Goal: Task Accomplishment & Management: Use online tool/utility

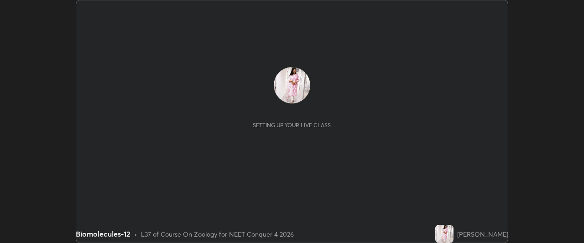
scroll to position [243, 584]
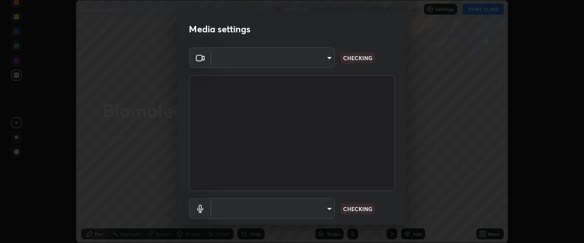
click at [327, 209] on body "Erase all Biomolecules-12 Recording WAS SCHEDULED TO START AT 10:00 AM Settings…" at bounding box center [292, 121] width 584 height 243
type input "6ee9b2c6c9a5678ab5214f7e96b3922f1b517bc999d2db28af292a13673a7194"
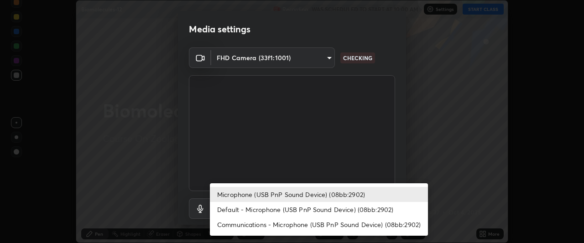
click at [311, 210] on li "Default - Microphone (USB PnP Sound Device) (08bb:2902)" at bounding box center [319, 209] width 218 height 15
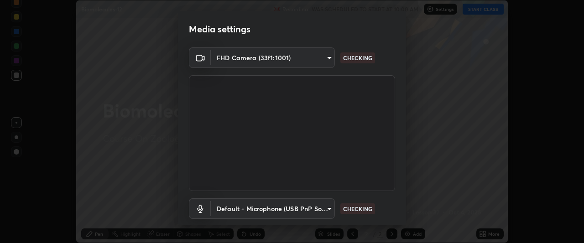
click at [326, 210] on body "Erase all Biomolecules-12 Recording WAS SCHEDULED TO START AT 10:00 AM Settings…" at bounding box center [292, 121] width 584 height 243
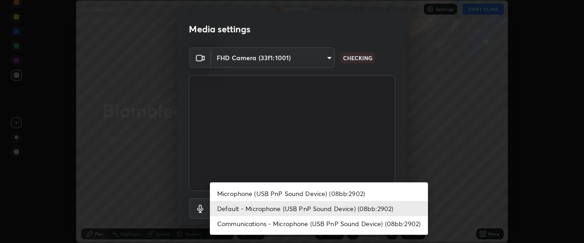
click at [321, 194] on li "Microphone (USB PnP Sound Device) (08bb:2902)" at bounding box center [319, 193] width 218 height 15
type input "d69259a39cf6ac2492a8378895a3ad9eba5f784ef6ce80e1a5d6c1c32a0e6b2d"
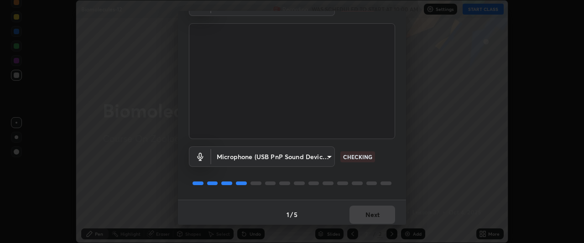
scroll to position [56, 0]
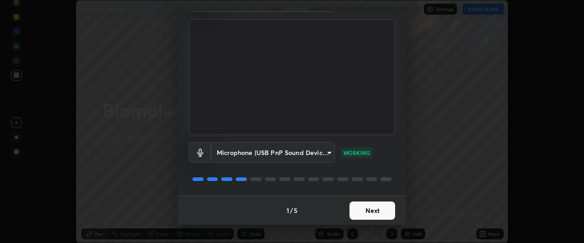
click at [373, 210] on button "Next" at bounding box center [373, 211] width 46 height 18
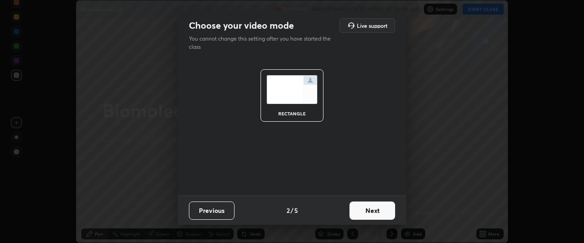
scroll to position [0, 0]
click at [371, 207] on button "Next" at bounding box center [373, 211] width 46 height 18
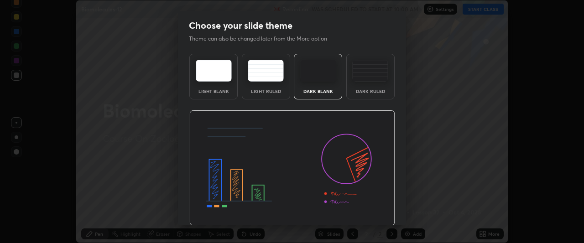
click at [375, 209] on img at bounding box center [292, 168] width 206 height 116
click at [380, 214] on img at bounding box center [292, 168] width 206 height 116
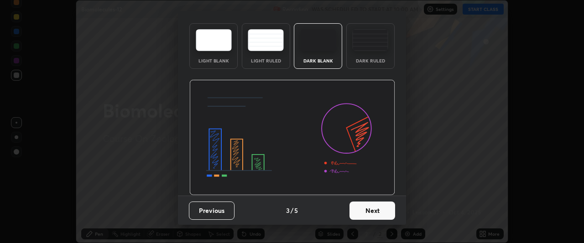
click at [377, 215] on button "Next" at bounding box center [373, 211] width 46 height 18
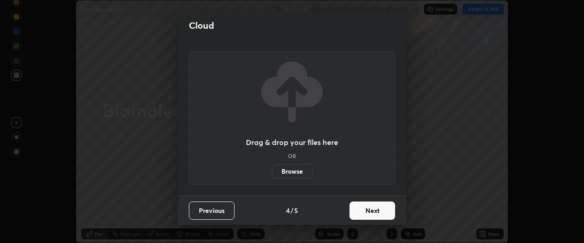
scroll to position [0, 0]
click at [376, 211] on button "Next" at bounding box center [373, 211] width 46 height 18
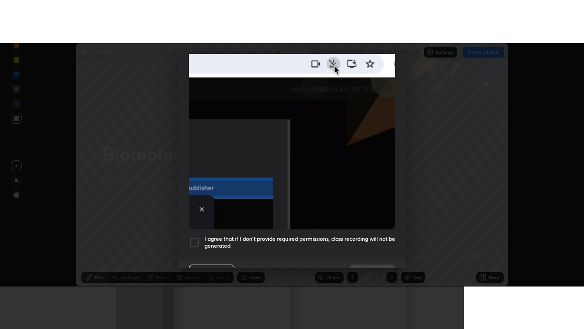
scroll to position [242, 0]
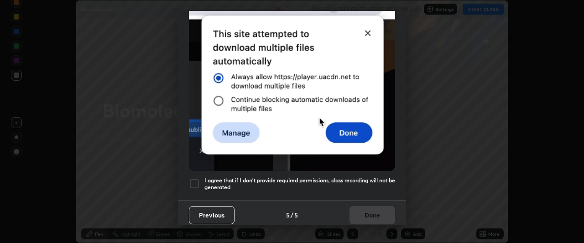
click at [362, 182] on h5 "I agree that if I don't provide required permissions, class recording will not …" at bounding box center [299, 184] width 191 height 14
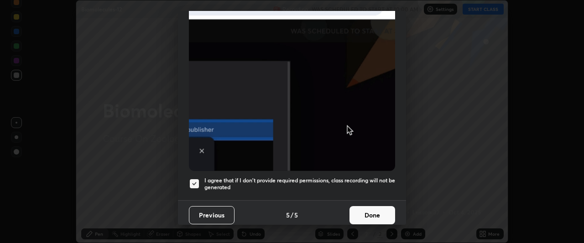
click at [369, 215] on button "Done" at bounding box center [373, 215] width 46 height 18
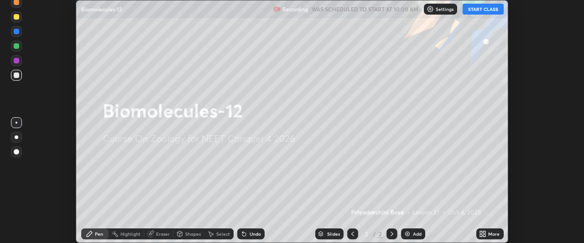
click at [487, 235] on div "More" at bounding box center [490, 234] width 27 height 11
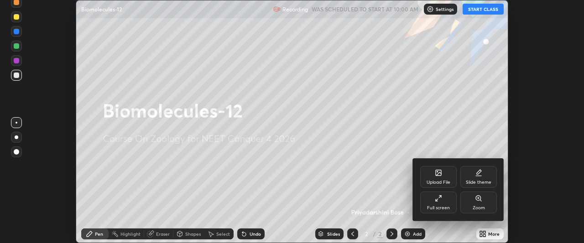
click at [445, 208] on div "Full screen" at bounding box center [438, 208] width 23 height 5
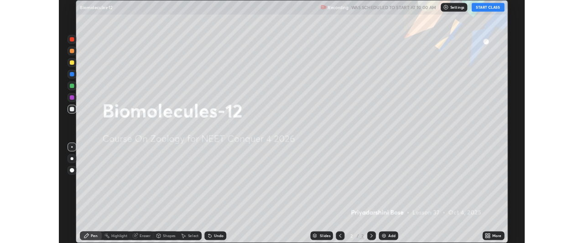
scroll to position [329, 584]
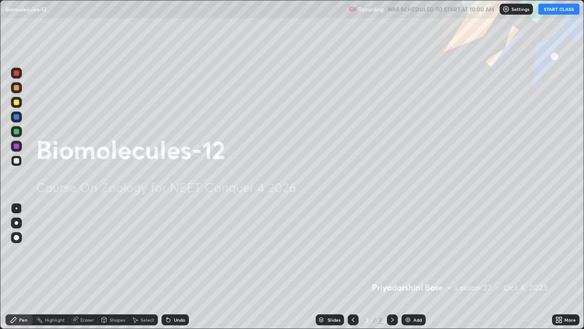
click at [557, 12] on button "START CLASS" at bounding box center [559, 9] width 41 height 11
click at [556, 243] on icon at bounding box center [557, 318] width 2 height 2
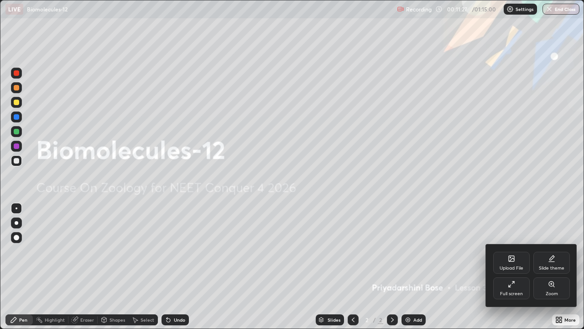
click at [505, 243] on div "Full screen" at bounding box center [511, 293] width 23 height 5
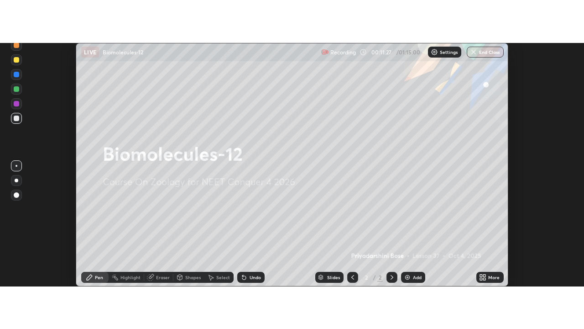
scroll to position [45401, 45060]
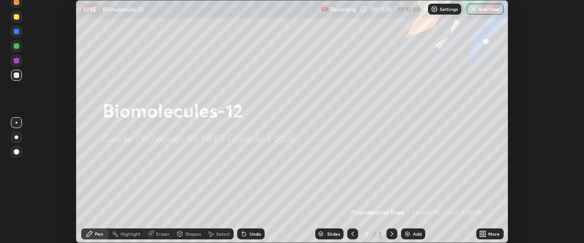
click at [482, 236] on icon at bounding box center [481, 236] width 2 height 2
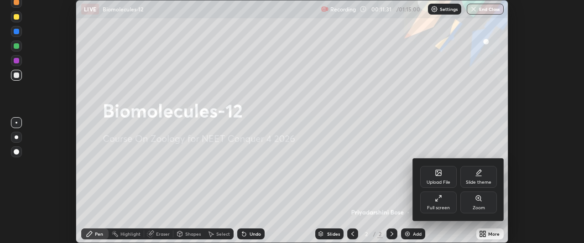
click at [442, 203] on div "Full screen" at bounding box center [438, 203] width 37 height 22
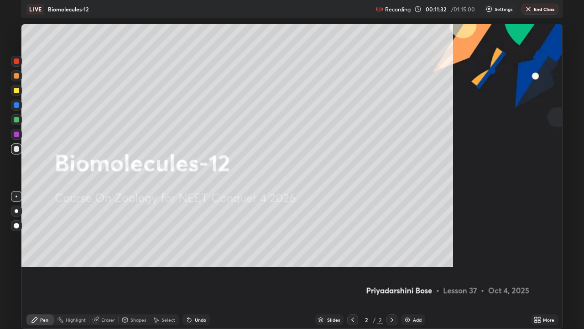
scroll to position [329, 584]
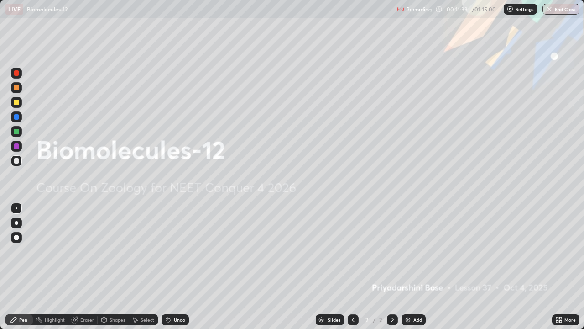
click at [407, 243] on div "Add" at bounding box center [414, 319] width 24 height 11
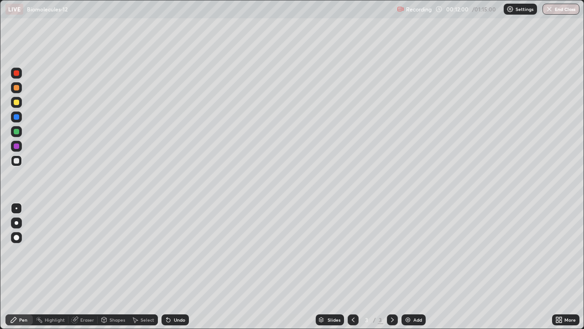
click at [16, 237] on div at bounding box center [16, 237] width 5 height 5
click at [15, 131] on div at bounding box center [16, 131] width 5 height 5
click at [16, 145] on div at bounding box center [16, 145] width 5 height 5
click at [20, 159] on div at bounding box center [16, 160] width 11 height 11
click at [22, 243] on div "Pen" at bounding box center [23, 319] width 8 height 5
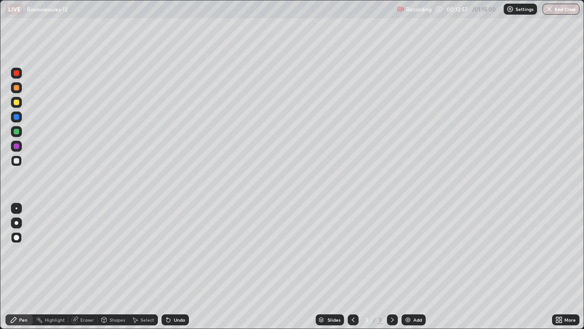
click at [17, 131] on div at bounding box center [16, 131] width 5 height 5
click at [15, 146] on div at bounding box center [16, 145] width 5 height 5
click at [16, 132] on div at bounding box center [16, 131] width 5 height 5
click at [16, 160] on div at bounding box center [16, 160] width 5 height 5
click at [167, 243] on icon at bounding box center [167, 317] width 1 height 1
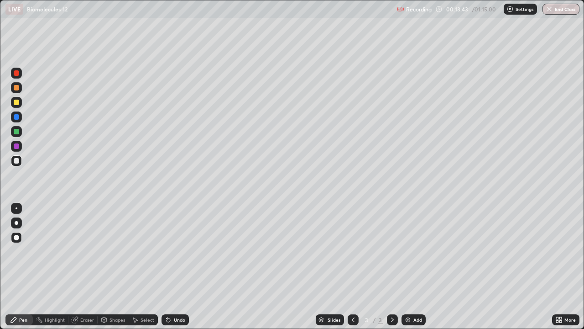
click at [17, 143] on div at bounding box center [16, 145] width 5 height 5
click at [21, 131] on div at bounding box center [16, 131] width 11 height 11
click at [16, 160] on div at bounding box center [16, 160] width 5 height 5
click at [16, 146] on div at bounding box center [16, 145] width 5 height 5
click at [17, 131] on div at bounding box center [16, 131] width 5 height 5
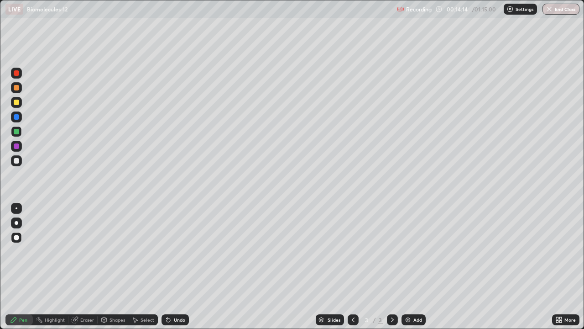
click at [15, 164] on div at bounding box center [16, 160] width 11 height 11
click at [16, 148] on div at bounding box center [16, 145] width 5 height 5
click at [20, 132] on div at bounding box center [16, 131] width 11 height 11
click at [18, 162] on div at bounding box center [16, 160] width 5 height 5
click at [89, 243] on div "Eraser" at bounding box center [82, 319] width 29 height 11
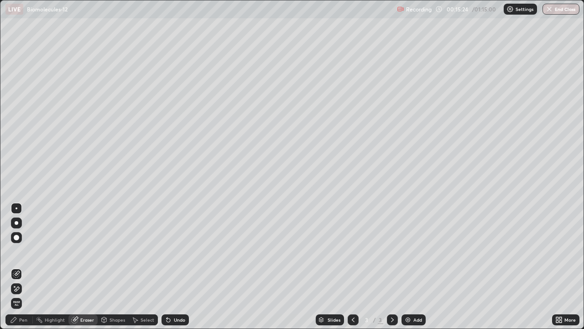
click at [28, 243] on div "Pen" at bounding box center [18, 319] width 27 height 11
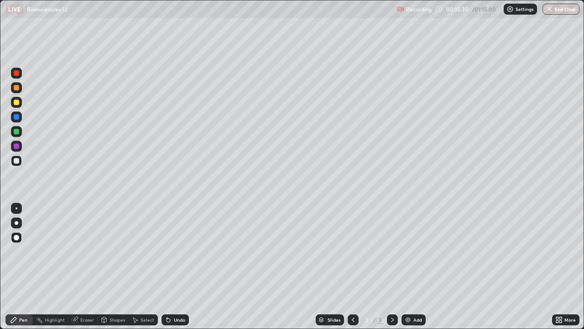
click at [89, 243] on div "Eraser" at bounding box center [87, 319] width 14 height 5
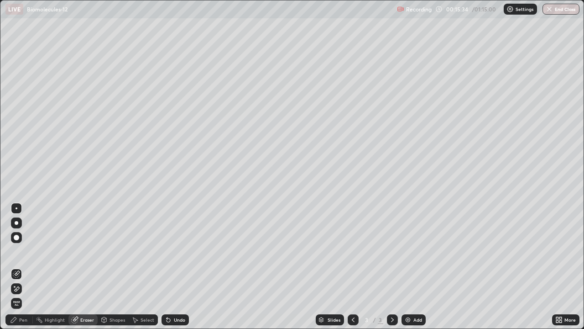
click at [25, 243] on div "Pen" at bounding box center [18, 319] width 27 height 11
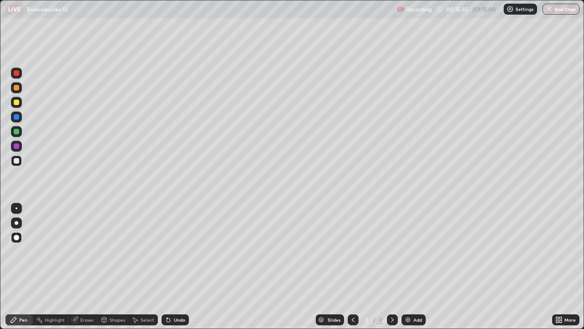
click at [17, 116] on div at bounding box center [16, 116] width 5 height 5
click at [409, 243] on img at bounding box center [407, 319] width 7 height 7
click at [19, 164] on div at bounding box center [16, 160] width 11 height 11
click at [17, 104] on div at bounding box center [16, 102] width 5 height 5
click at [17, 157] on div at bounding box center [16, 160] width 11 height 11
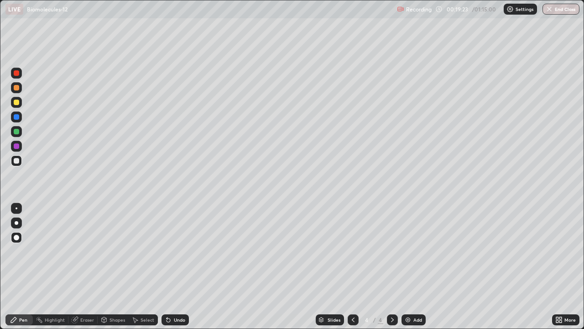
click at [17, 117] on div at bounding box center [16, 116] width 5 height 5
click at [15, 159] on div at bounding box center [16, 160] width 5 height 5
click at [167, 243] on icon at bounding box center [169, 320] width 4 height 4
click at [168, 243] on icon at bounding box center [169, 320] width 4 height 4
click at [15, 141] on div at bounding box center [16, 146] width 11 height 11
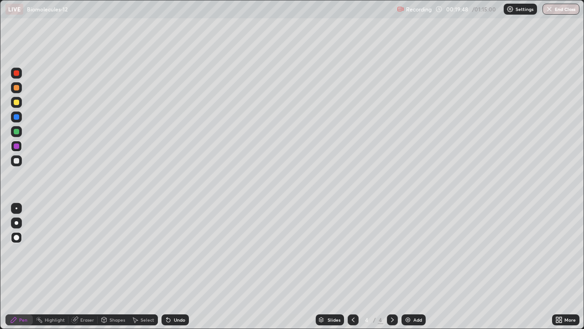
click at [83, 243] on div "Eraser" at bounding box center [87, 319] width 14 height 5
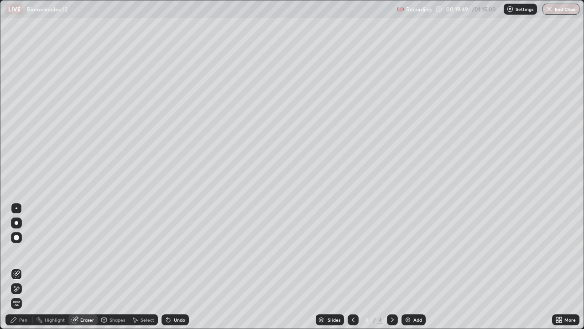
click at [16, 243] on icon at bounding box center [13, 319] width 5 height 5
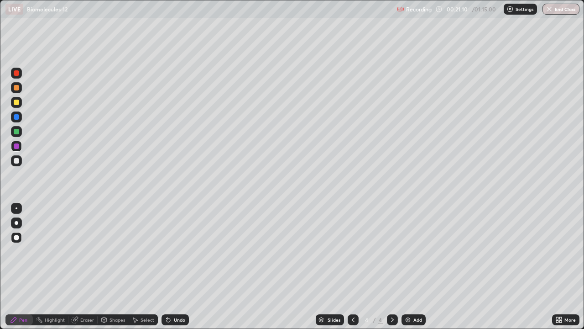
click at [20, 161] on div at bounding box center [16, 160] width 11 height 11
click at [168, 243] on icon at bounding box center [169, 320] width 4 height 4
click at [167, 243] on icon at bounding box center [169, 320] width 4 height 4
click at [168, 243] on icon at bounding box center [169, 320] width 4 height 4
click at [171, 243] on div "Undo" at bounding box center [175, 319] width 27 height 11
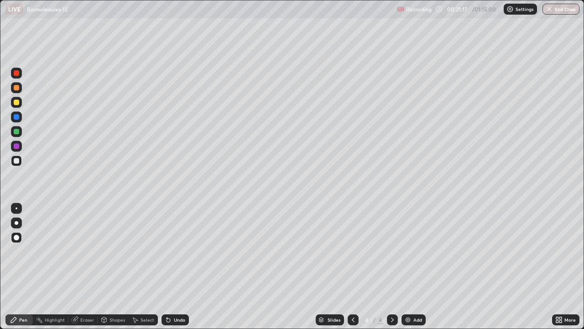
click at [171, 243] on div "Undo" at bounding box center [175, 319] width 27 height 11
click at [406, 243] on img at bounding box center [407, 319] width 7 height 7
click at [168, 243] on icon at bounding box center [169, 320] width 4 height 4
click at [408, 243] on img at bounding box center [407, 319] width 7 height 7
click at [16, 160] on div at bounding box center [16, 160] width 5 height 5
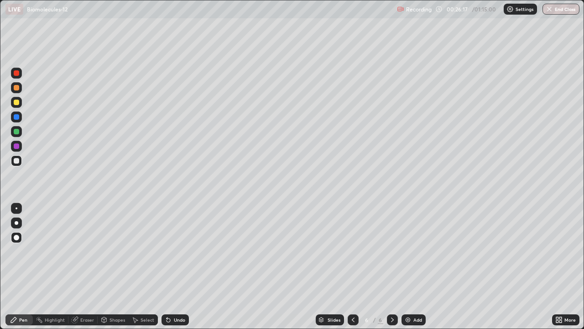
click at [16, 131] on div at bounding box center [16, 131] width 5 height 5
click at [15, 145] on div at bounding box center [16, 145] width 5 height 5
click at [108, 243] on div "Shapes" at bounding box center [113, 319] width 31 height 11
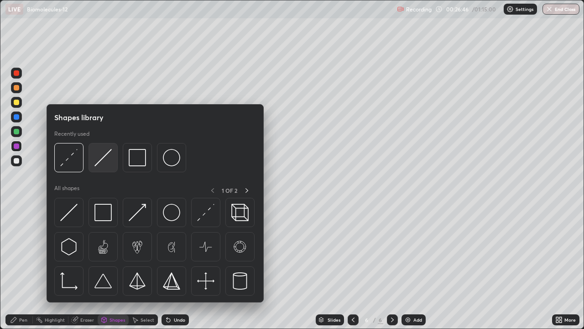
click at [100, 159] on img at bounding box center [102, 157] width 17 height 17
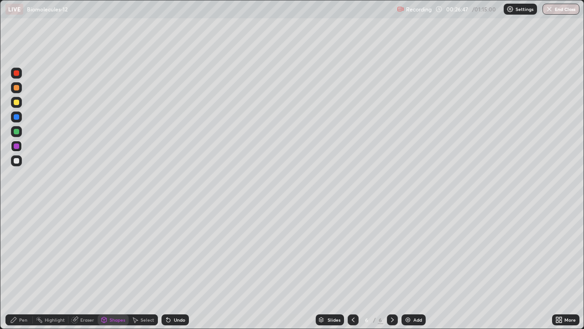
click at [17, 160] on div at bounding box center [16, 160] width 5 height 5
click at [21, 243] on div "Pen" at bounding box center [23, 319] width 8 height 5
click at [16, 131] on div at bounding box center [16, 131] width 5 height 5
click at [17, 146] on div at bounding box center [16, 145] width 5 height 5
click at [82, 243] on div "Eraser" at bounding box center [87, 319] width 14 height 5
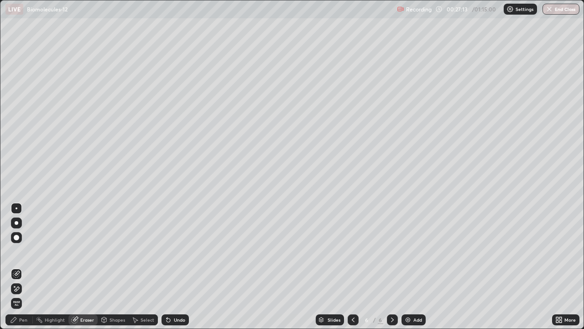
click at [18, 243] on div "Pen" at bounding box center [18, 319] width 27 height 11
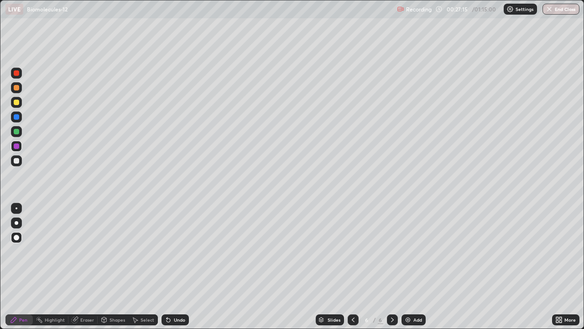
click at [17, 130] on div at bounding box center [16, 131] width 5 height 5
click at [17, 146] on div at bounding box center [16, 145] width 5 height 5
click at [16, 86] on div at bounding box center [16, 87] width 5 height 5
click at [16, 103] on div at bounding box center [16, 102] width 5 height 5
click at [20, 156] on div at bounding box center [16, 160] width 11 height 11
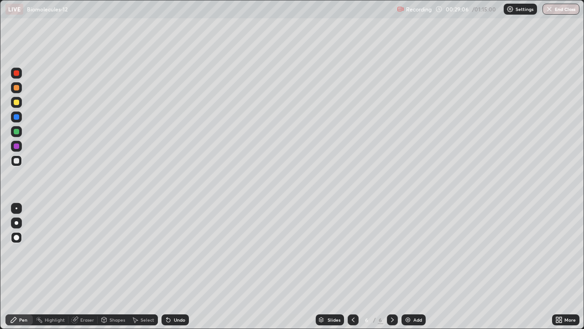
click at [16, 101] on div at bounding box center [16, 102] width 5 height 5
click at [16, 208] on div at bounding box center [17, 208] width 2 height 2
click at [18, 219] on div at bounding box center [16, 222] width 11 height 11
click at [18, 160] on div at bounding box center [16, 160] width 5 height 5
click at [15, 100] on div at bounding box center [16, 102] width 11 height 11
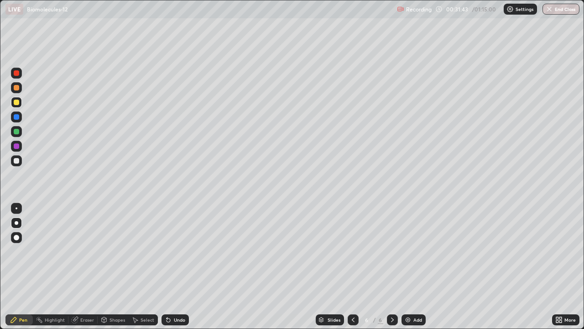
click at [17, 161] on div at bounding box center [16, 160] width 5 height 5
click at [19, 130] on div at bounding box center [16, 131] width 5 height 5
click at [407, 243] on img at bounding box center [407, 319] width 7 height 7
click at [16, 145] on div at bounding box center [16, 145] width 5 height 5
click at [104, 243] on icon at bounding box center [104, 318] width 5 height 1
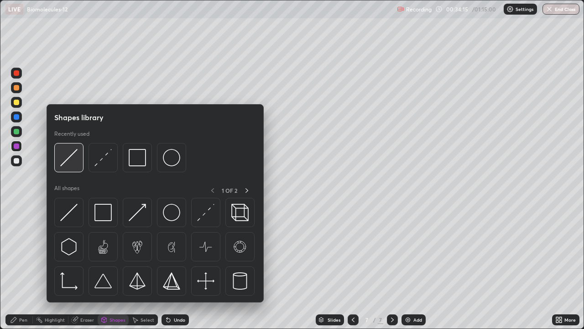
click at [64, 168] on div at bounding box center [68, 157] width 29 height 29
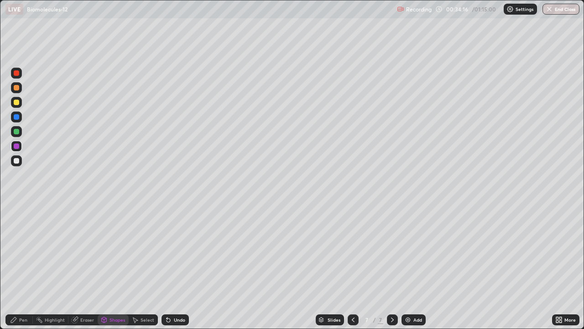
click at [18, 161] on div at bounding box center [16, 160] width 5 height 5
click at [15, 243] on icon at bounding box center [13, 319] width 5 height 5
click at [14, 100] on div at bounding box center [16, 102] width 5 height 5
click at [16, 238] on div at bounding box center [16, 237] width 5 height 5
click at [16, 223] on div at bounding box center [17, 223] width 4 height 4
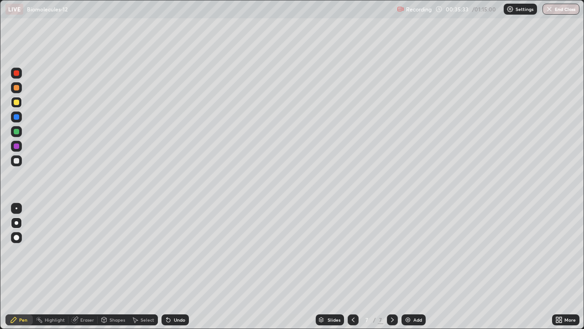
click at [16, 129] on div at bounding box center [16, 131] width 5 height 5
click at [17, 160] on div at bounding box center [16, 160] width 5 height 5
click at [15, 158] on div at bounding box center [16, 160] width 5 height 5
click at [16, 222] on div at bounding box center [17, 223] width 4 height 4
click at [16, 131] on div at bounding box center [16, 131] width 5 height 5
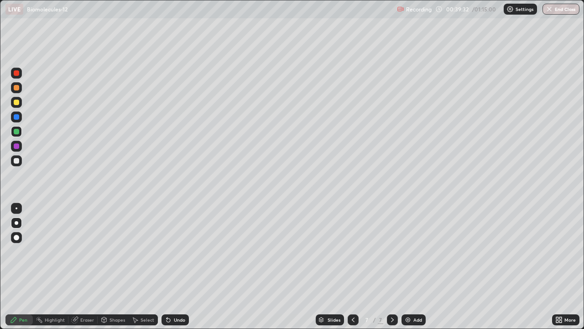
click at [17, 157] on div at bounding box center [16, 160] width 11 height 11
click at [17, 145] on div at bounding box center [16, 145] width 5 height 5
click at [397, 243] on div at bounding box center [392, 319] width 11 height 18
click at [409, 243] on img at bounding box center [407, 319] width 7 height 7
click at [15, 163] on div at bounding box center [16, 160] width 5 height 5
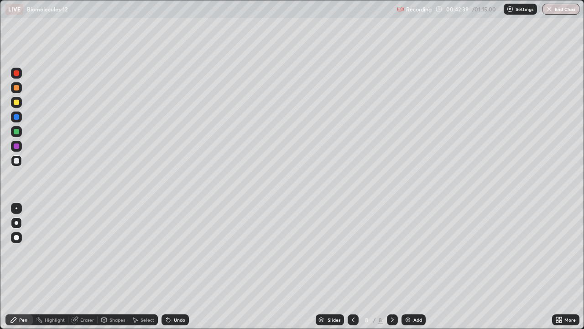
click at [113, 243] on div "Shapes" at bounding box center [118, 319] width 16 height 5
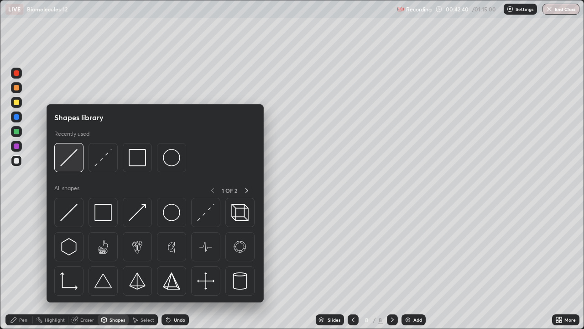
click at [75, 157] on img at bounding box center [68, 157] width 17 height 17
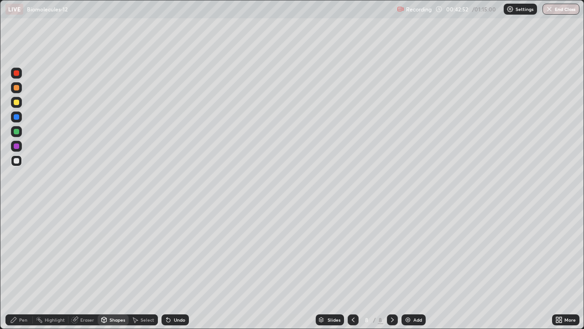
click at [22, 243] on div "Pen" at bounding box center [23, 319] width 8 height 5
click at [19, 141] on div at bounding box center [16, 146] width 11 height 11
click at [17, 102] on div at bounding box center [16, 102] width 5 height 5
click at [16, 146] on div at bounding box center [16, 145] width 5 height 5
click at [15, 132] on div at bounding box center [16, 131] width 5 height 5
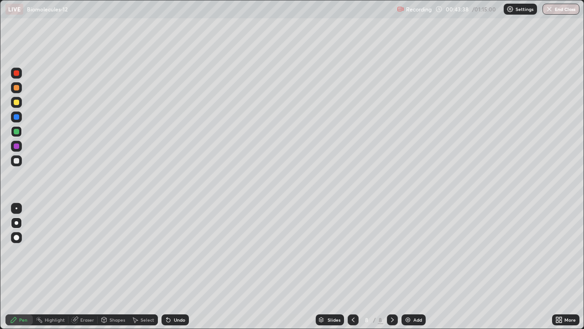
click at [170, 243] on icon at bounding box center [168, 319] width 7 height 7
click at [167, 243] on div "Undo" at bounding box center [175, 319] width 27 height 11
click at [168, 243] on div "Undo" at bounding box center [175, 319] width 27 height 11
click at [108, 243] on div "Shapes" at bounding box center [113, 319] width 31 height 11
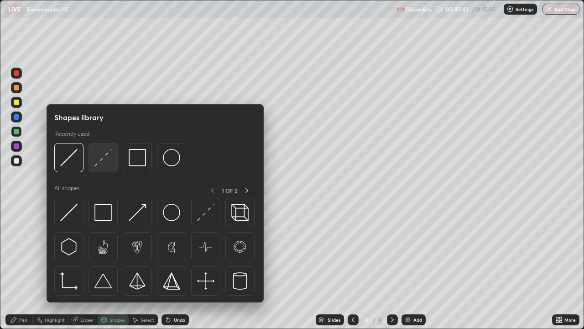
click at [100, 160] on img at bounding box center [102, 157] width 17 height 17
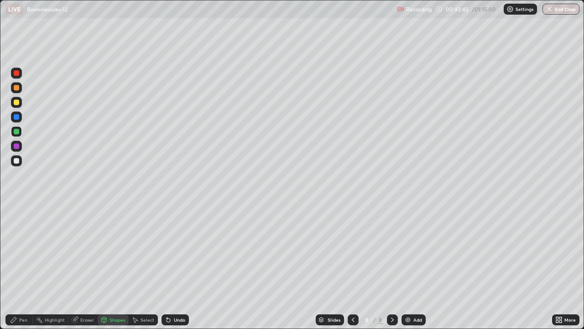
click at [17, 243] on icon at bounding box center [13, 319] width 7 height 7
click at [16, 208] on div at bounding box center [17, 208] width 2 height 2
click at [108, 243] on div "Shapes" at bounding box center [113, 319] width 31 height 11
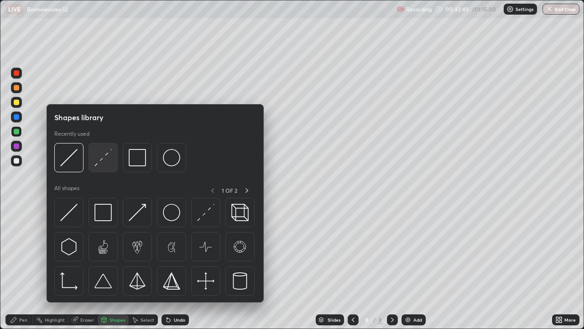
click at [102, 164] on img at bounding box center [102, 157] width 17 height 17
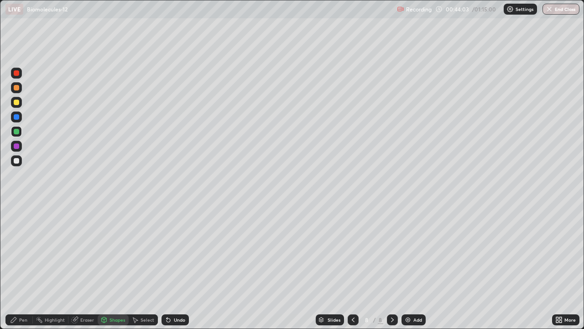
click at [81, 243] on div "Eraser" at bounding box center [87, 319] width 14 height 5
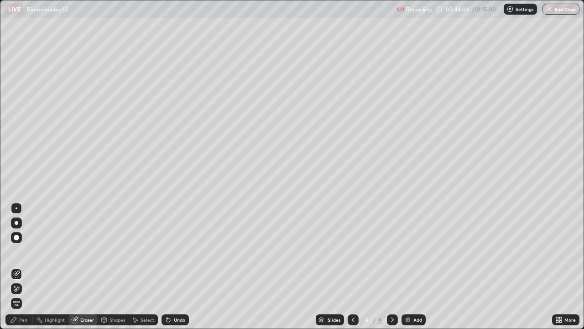
click at [21, 243] on div "Pen" at bounding box center [23, 319] width 8 height 5
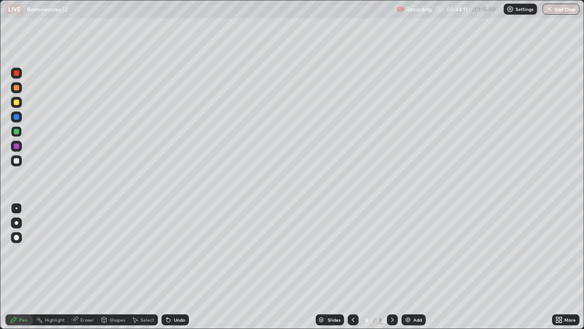
click at [17, 161] on div at bounding box center [16, 160] width 5 height 5
click at [16, 146] on div at bounding box center [16, 145] width 5 height 5
click at [16, 223] on div at bounding box center [17, 223] width 4 height 4
click at [16, 104] on div at bounding box center [16, 102] width 5 height 5
click at [72, 243] on icon at bounding box center [74, 319] width 7 height 7
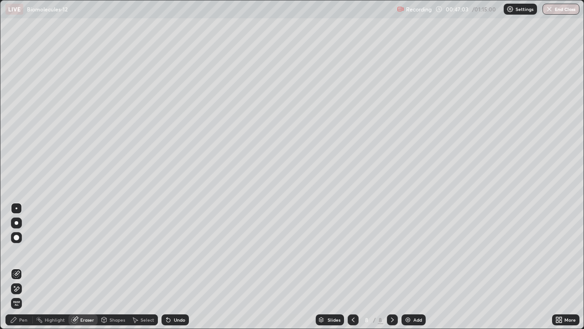
click at [16, 222] on div at bounding box center [17, 223] width 4 height 4
click at [17, 236] on div at bounding box center [16, 237] width 5 height 5
click at [17, 243] on icon at bounding box center [13, 319] width 7 height 7
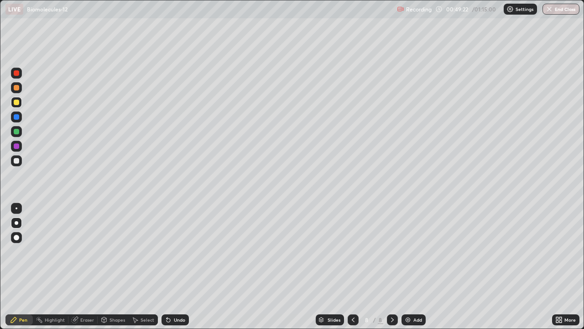
click at [17, 103] on div at bounding box center [16, 102] width 5 height 5
click at [17, 131] on div at bounding box center [16, 131] width 5 height 5
click at [405, 243] on img at bounding box center [407, 319] width 7 height 7
click at [16, 158] on div at bounding box center [16, 160] width 5 height 5
click at [15, 100] on div at bounding box center [16, 102] width 5 height 5
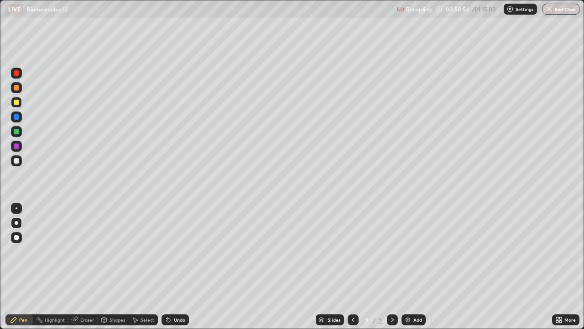
click at [18, 163] on div at bounding box center [16, 160] width 11 height 11
click at [167, 243] on icon at bounding box center [167, 317] width 1 height 1
click at [167, 243] on icon at bounding box center [169, 320] width 4 height 4
click at [167, 243] on icon at bounding box center [167, 317] width 1 height 1
click at [166, 243] on icon at bounding box center [168, 319] width 7 height 7
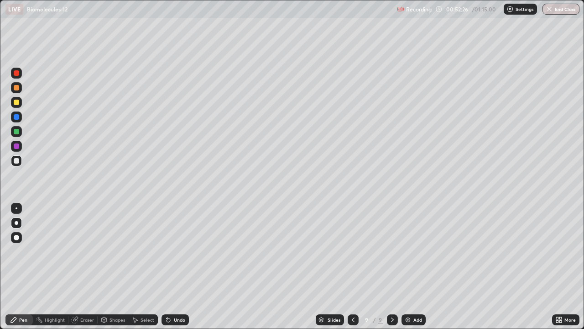
click at [15, 161] on div at bounding box center [16, 160] width 5 height 5
click at [334, 243] on div "Slides" at bounding box center [334, 319] width 13 height 5
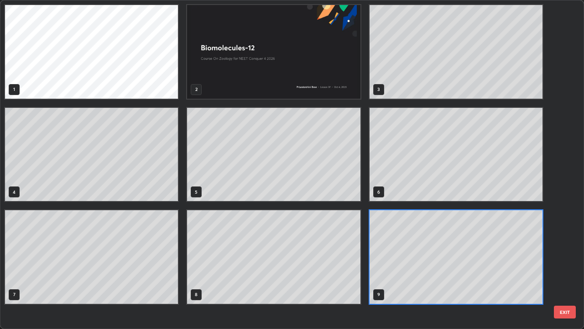
scroll to position [325, 579]
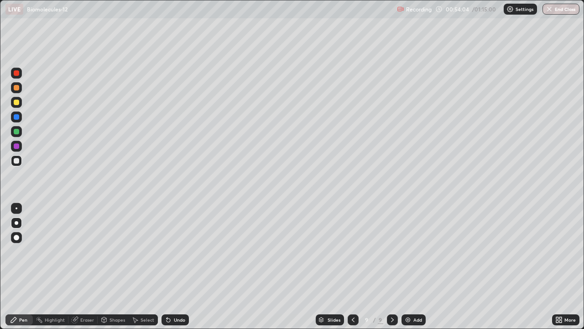
click at [405, 243] on img at bounding box center [407, 319] width 7 height 7
click at [14, 87] on div at bounding box center [16, 87] width 5 height 5
click at [106, 243] on icon at bounding box center [103, 319] width 7 height 7
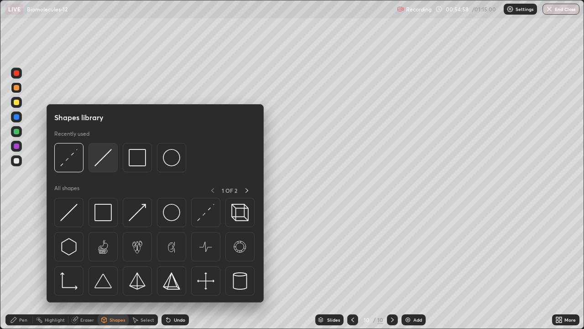
click at [90, 157] on div at bounding box center [103, 157] width 29 height 29
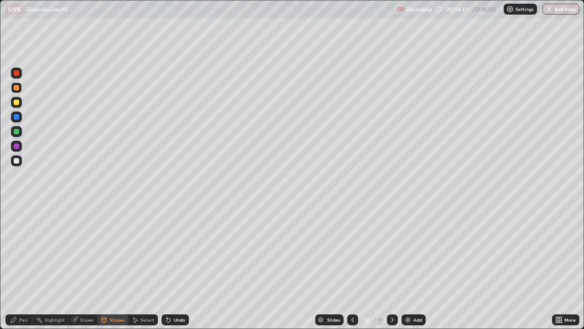
click at [17, 159] on div at bounding box center [16, 160] width 5 height 5
click at [18, 243] on div "Pen" at bounding box center [18, 319] width 27 height 11
click at [16, 100] on div at bounding box center [16, 102] width 5 height 5
click at [167, 243] on icon at bounding box center [167, 317] width 1 height 1
click at [17, 208] on div at bounding box center [17, 208] width 2 height 2
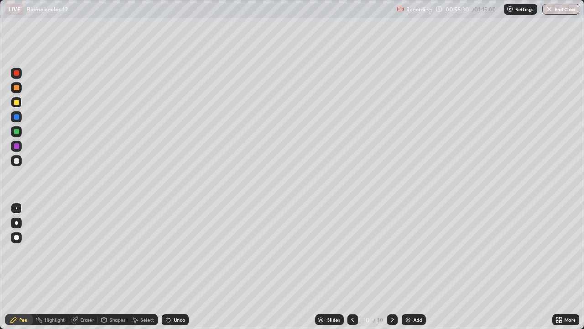
click at [78, 243] on icon at bounding box center [74, 319] width 7 height 7
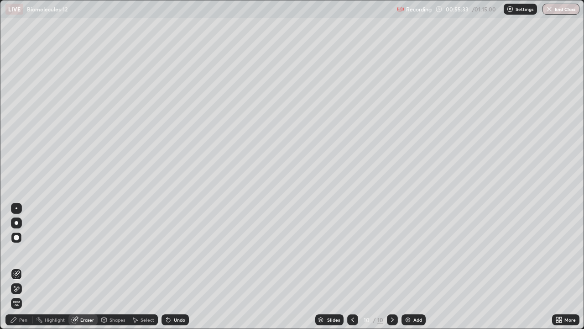
click at [109, 243] on div "Shapes" at bounding box center [113, 319] width 31 height 11
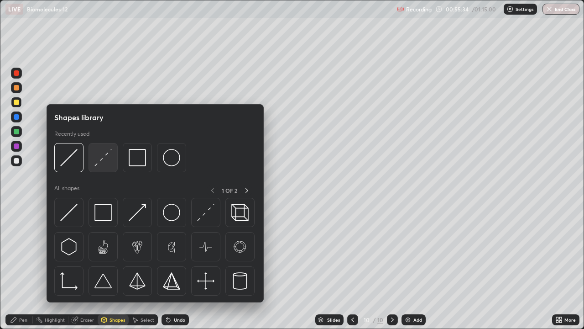
click at [98, 160] on img at bounding box center [102, 157] width 17 height 17
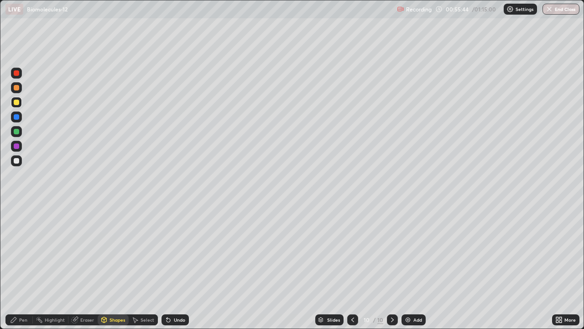
click at [22, 243] on div "Pen" at bounding box center [23, 319] width 8 height 5
click at [16, 133] on div at bounding box center [16, 131] width 5 height 5
click at [16, 147] on div at bounding box center [16, 145] width 5 height 5
click at [16, 117] on div at bounding box center [16, 116] width 5 height 5
click at [16, 146] on div at bounding box center [16, 145] width 5 height 5
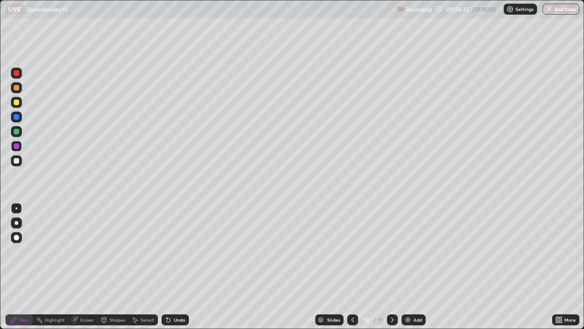
click at [16, 88] on div at bounding box center [16, 87] width 5 height 5
click at [16, 223] on div at bounding box center [17, 223] width 4 height 4
click at [17, 102] on div at bounding box center [16, 102] width 5 height 5
click at [18, 158] on div at bounding box center [16, 160] width 5 height 5
click at [20, 130] on div at bounding box center [16, 131] width 11 height 11
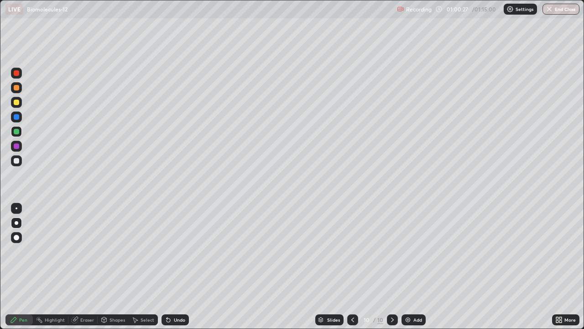
click at [18, 159] on div at bounding box center [16, 160] width 5 height 5
click at [15, 159] on div at bounding box center [16, 160] width 5 height 5
click at [16, 98] on div at bounding box center [16, 102] width 11 height 11
click at [408, 243] on img at bounding box center [407, 319] width 7 height 7
click at [111, 243] on div "Shapes" at bounding box center [118, 319] width 16 height 5
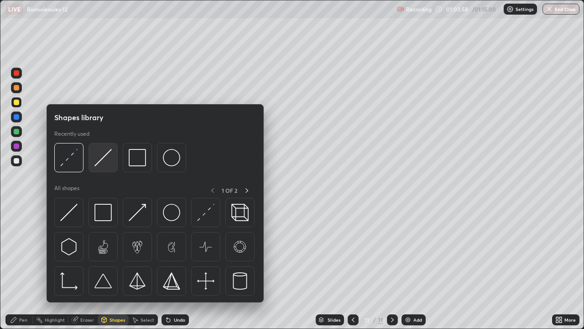
click at [102, 159] on img at bounding box center [102, 157] width 17 height 17
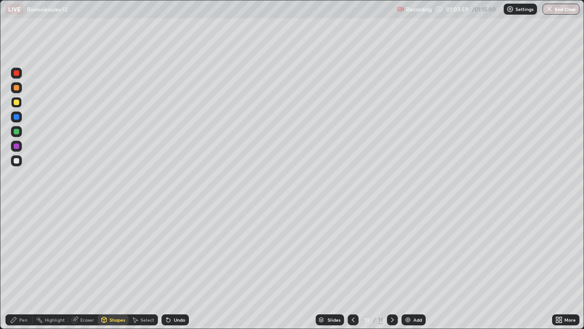
click at [16, 160] on div at bounding box center [16, 160] width 5 height 5
click at [21, 243] on div "Pen" at bounding box center [23, 319] width 8 height 5
click at [110, 243] on div "Shapes" at bounding box center [118, 319] width 16 height 5
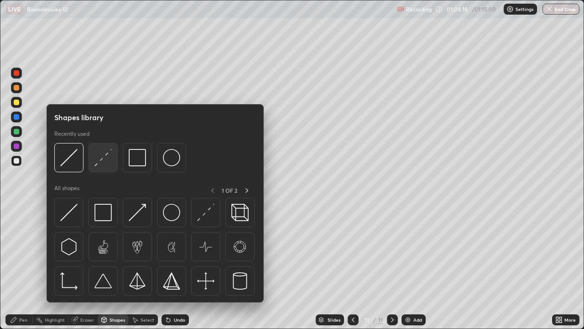
click at [102, 160] on img at bounding box center [102, 157] width 17 height 17
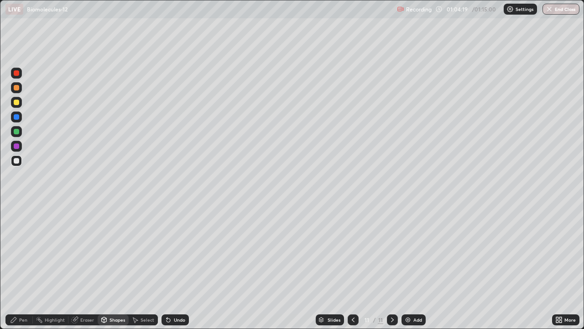
click at [16, 133] on div at bounding box center [16, 131] width 5 height 5
click at [19, 243] on div "Pen" at bounding box center [23, 319] width 8 height 5
click at [17, 99] on div at bounding box center [16, 102] width 11 height 11
click at [15, 146] on div at bounding box center [16, 145] width 5 height 5
click at [15, 103] on div at bounding box center [16, 102] width 5 height 5
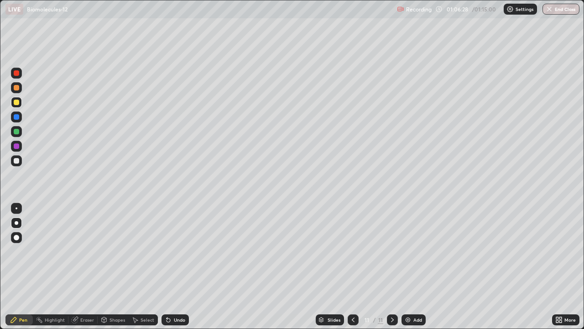
click at [19, 159] on div at bounding box center [16, 160] width 5 height 5
click at [16, 160] on div at bounding box center [16, 160] width 5 height 5
click at [20, 103] on div at bounding box center [16, 102] width 11 height 11
click at [329, 243] on div "Slides" at bounding box center [334, 319] width 13 height 5
click at [555, 8] on button "End Class" at bounding box center [562, 9] width 36 height 11
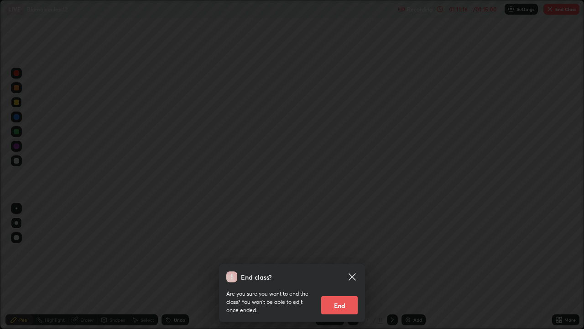
click at [345, 243] on button "End" at bounding box center [339, 305] width 37 height 18
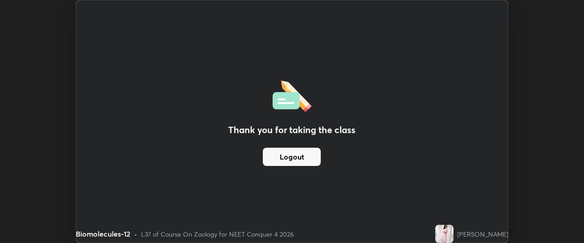
scroll to position [45401, 45060]
click at [302, 159] on button "Logout" at bounding box center [292, 157] width 58 height 18
